Goal: Information Seeking & Learning: Learn about a topic

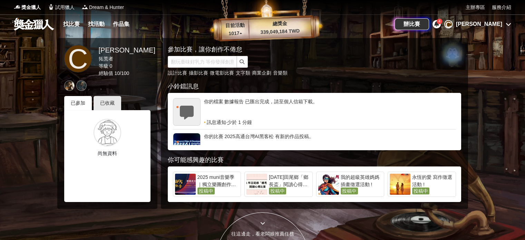
click at [464, 27] on div "辦比賽 4 C CHLOE C" at bounding box center [453, 23] width 117 height 19
click at [439, 27] on icon at bounding box center [436, 24] width 5 height 6
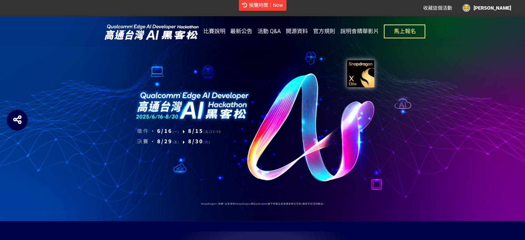
click at [245, 33] on span "最新公告" at bounding box center [241, 31] width 22 height 7
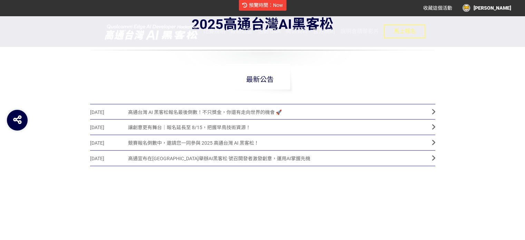
scroll to position [242, 0]
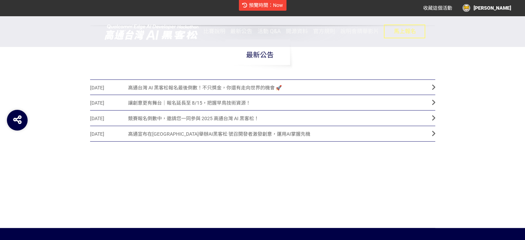
click at [217, 87] on span "高通台灣 AI 黑客松報名最後倒數！不只獎金，你還有走向世界的機會 🚀" at bounding box center [274, 88] width 293 height 16
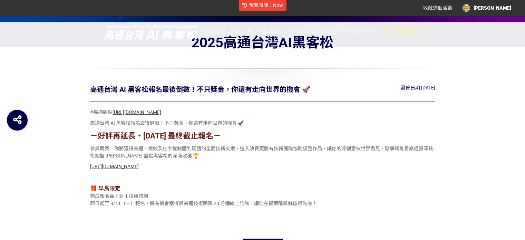
scroll to position [164, 0]
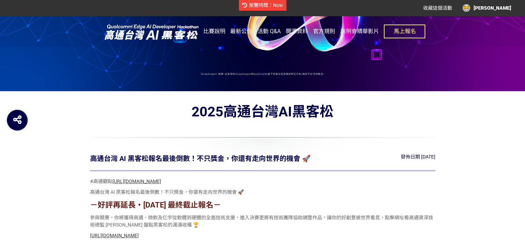
click at [240, 30] on span "最新公告" at bounding box center [241, 31] width 22 height 7
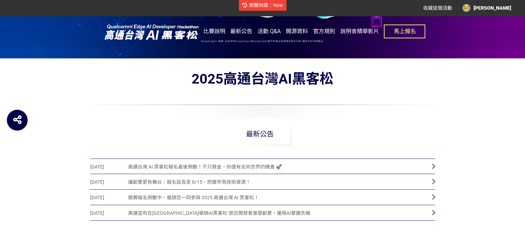
click at [221, 182] on span "讓創意更有舞台｜報名延長至 8/15，把握早鳥技術資源！" at bounding box center [274, 182] width 293 height 16
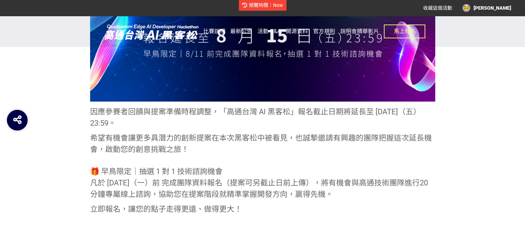
scroll to position [345, 0]
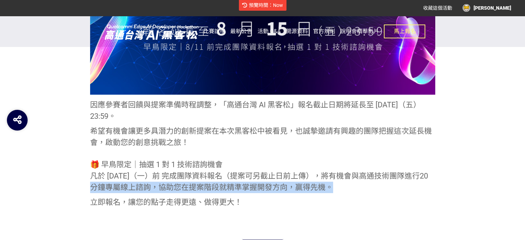
click at [51, 194] on section "2025高通台灣AI黑客松 讓創意更有舞台｜報名延長至 8/15，把握早鳥技術資源！ 發佈日期 [DATE] 因應參賽者回饋與提案準備時程調整，「高通台灣 A…" at bounding box center [262, 83] width 525 height 394
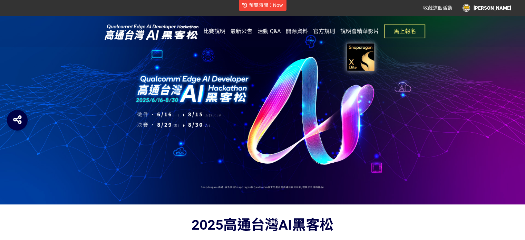
scroll to position [0, 0]
